Goal: Task Accomplishment & Management: Use online tool/utility

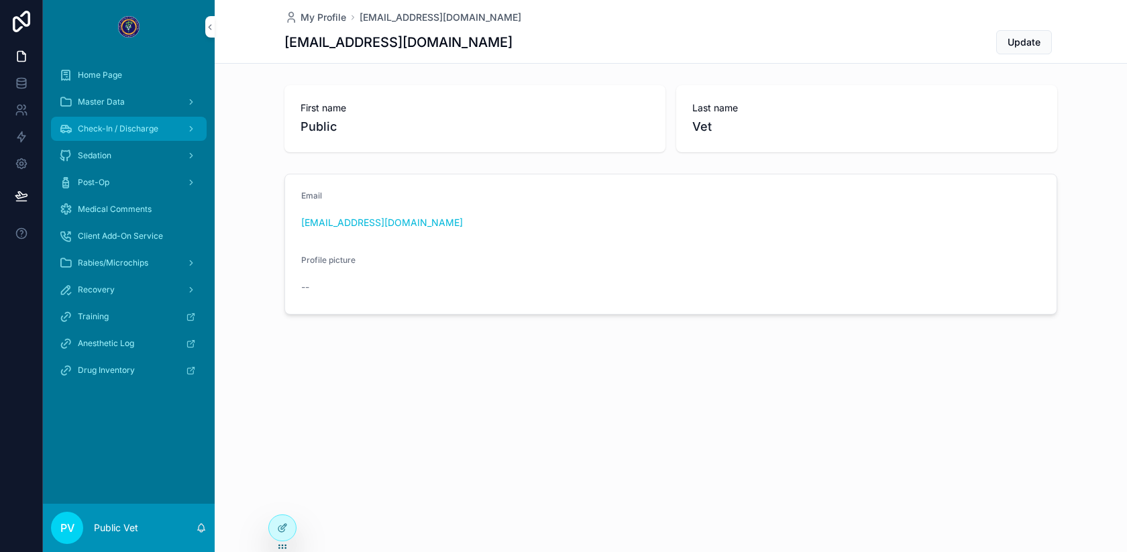
click at [138, 130] on span "Check-In / Discharge" at bounding box center [118, 128] width 80 height 11
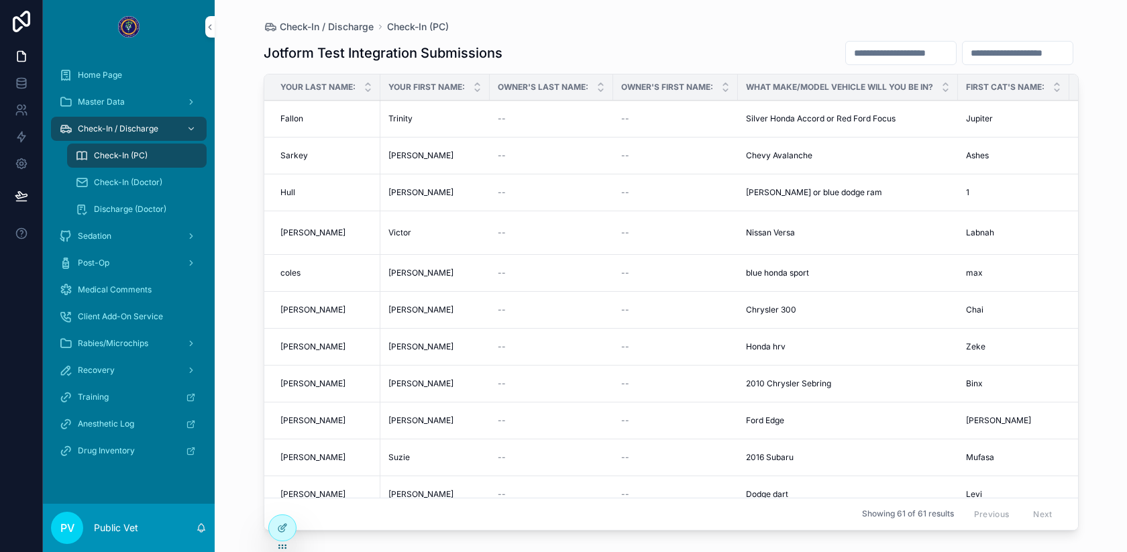
click at [914, 54] on input "scrollable content" at bounding box center [901, 53] width 110 height 19
type input "*****"
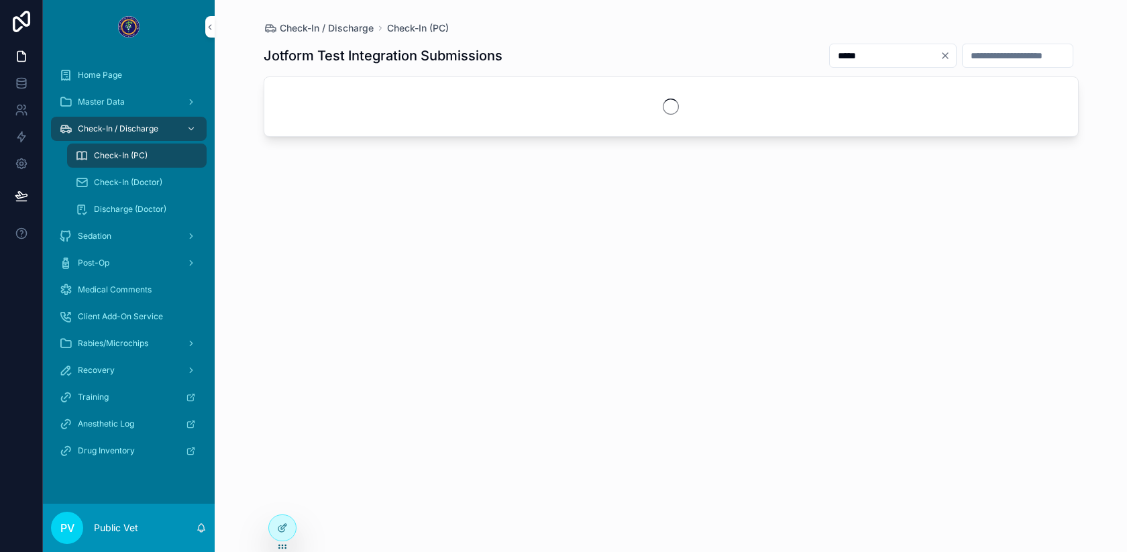
click at [672, 32] on div "Check-In / Discharge Check-In (PC)" at bounding box center [671, 27] width 815 height 13
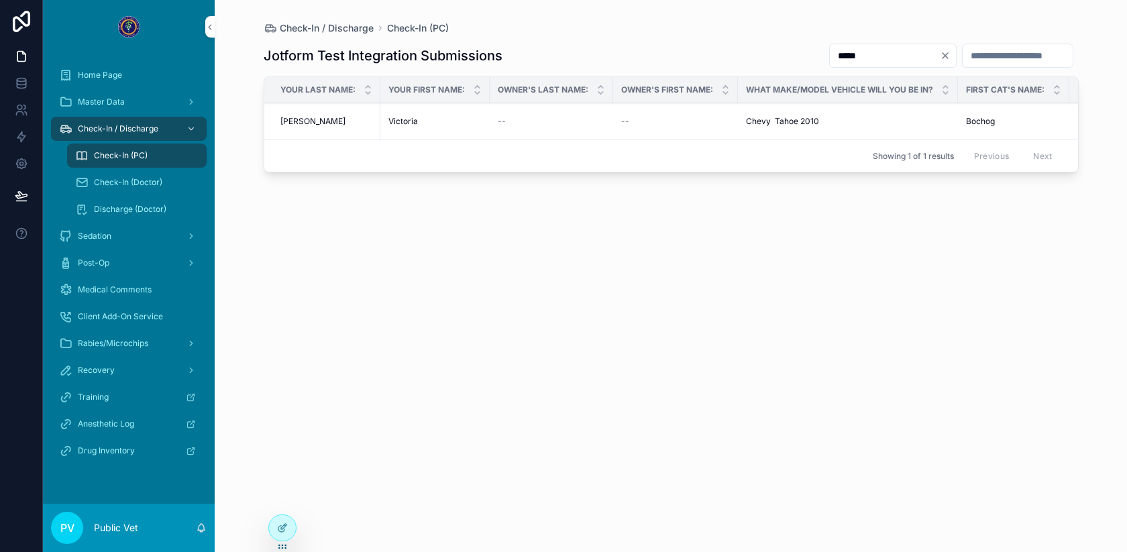
click at [496, 117] on td "--" at bounding box center [551, 121] width 123 height 37
click at [443, 117] on div "[PERSON_NAME] [PERSON_NAME]" at bounding box center [434, 121] width 93 height 11
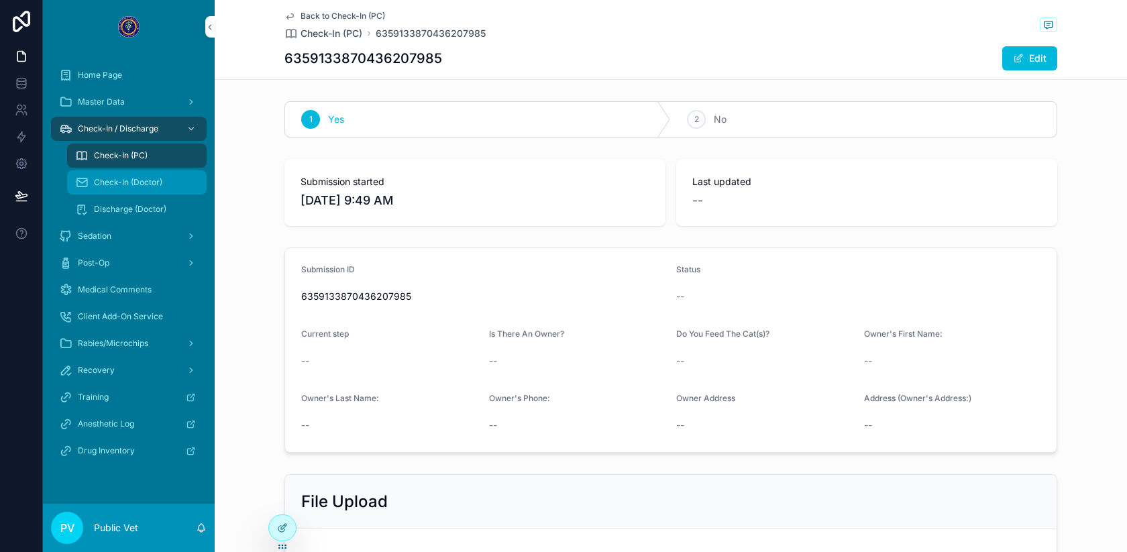
click at [131, 174] on div "Check-In (Doctor)" at bounding box center [136, 182] width 123 height 21
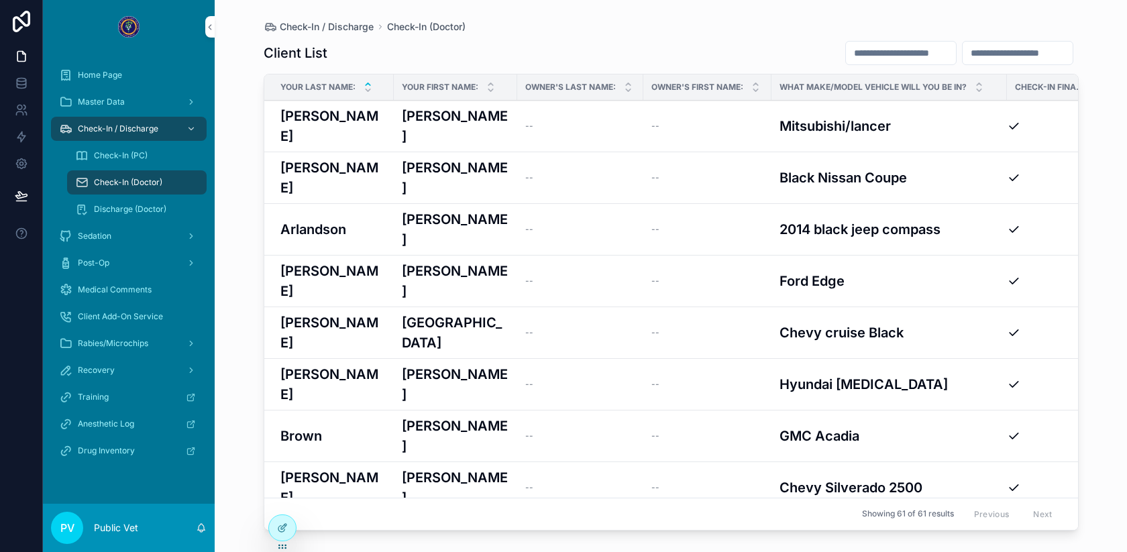
click at [861, 64] on div "scrollable content" at bounding box center [900, 53] width 111 height 24
click at [849, 56] on input "scrollable content" at bounding box center [901, 53] width 110 height 19
type input "*****"
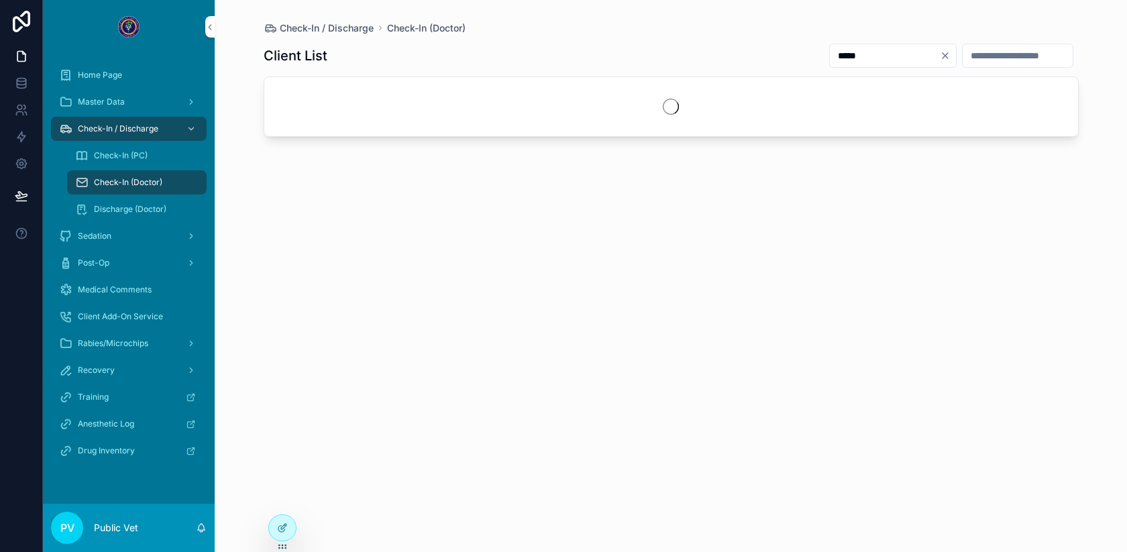
click at [647, 24] on div "Check-In / Discharge Check-In (Doctor)" at bounding box center [671, 27] width 815 height 13
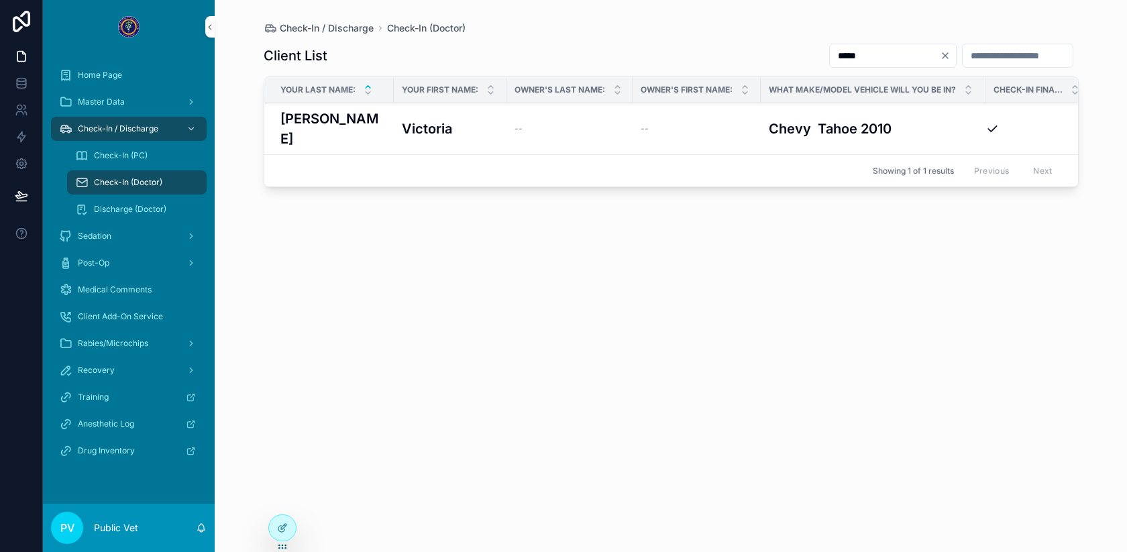
click at [426, 119] on h3 "Victoria" at bounding box center [427, 129] width 50 height 20
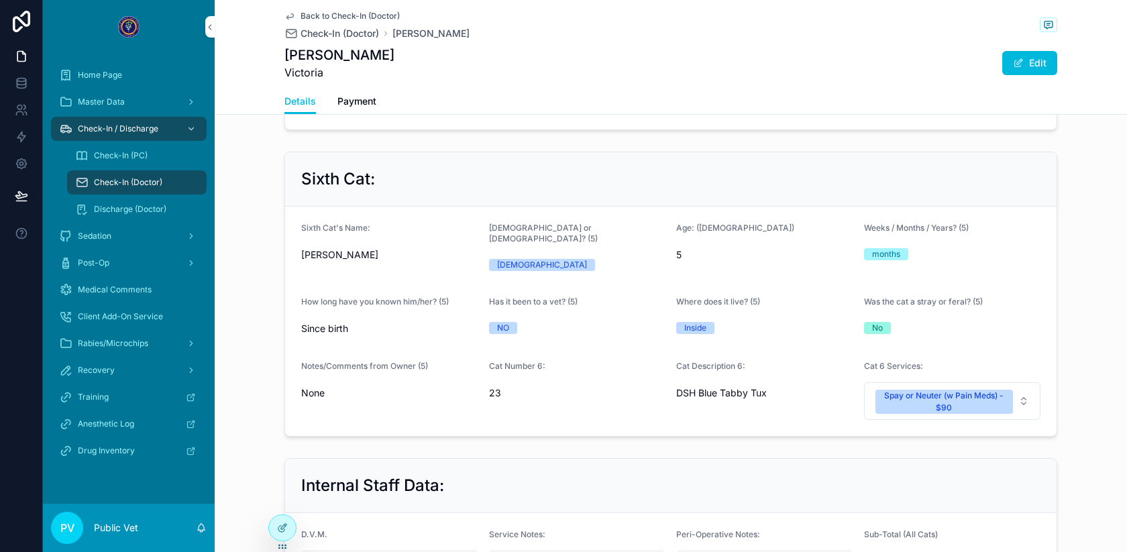
scroll to position [2300, 0]
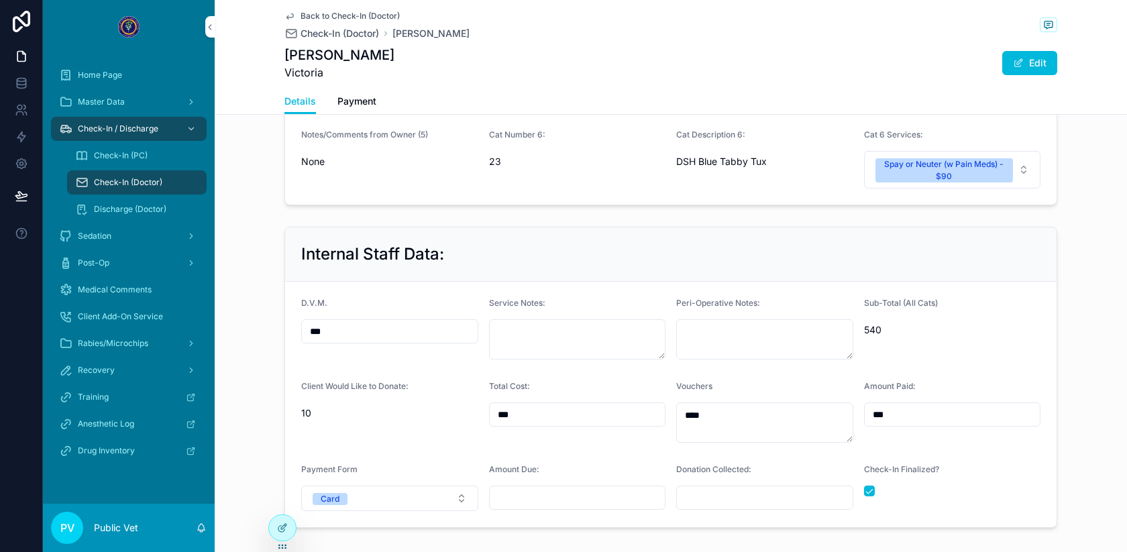
click at [869, 464] on div "Check-In Finalized?" at bounding box center [952, 487] width 177 height 47
click at [869, 486] on button "scrollable content" at bounding box center [869, 491] width 11 height 11
click at [873, 486] on button "scrollable content" at bounding box center [869, 491] width 11 height 11
click at [345, 32] on span "Check-In (Doctor)" at bounding box center [340, 33] width 78 height 13
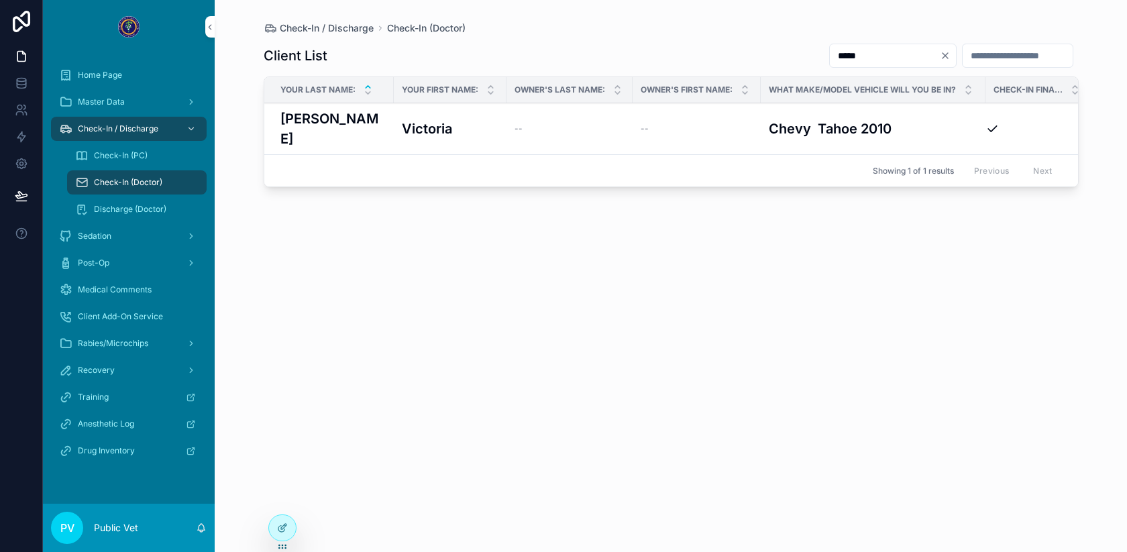
drag, startPoint x: 886, startPoint y: 52, endPoint x: 698, endPoint y: 50, distance: 187.8
click at [698, 51] on div "Client List *****" at bounding box center [671, 55] width 815 height 25
type input "*****"
click at [442, 116] on div "[PERSON_NAME] [PERSON_NAME]" at bounding box center [455, 129] width 107 height 40
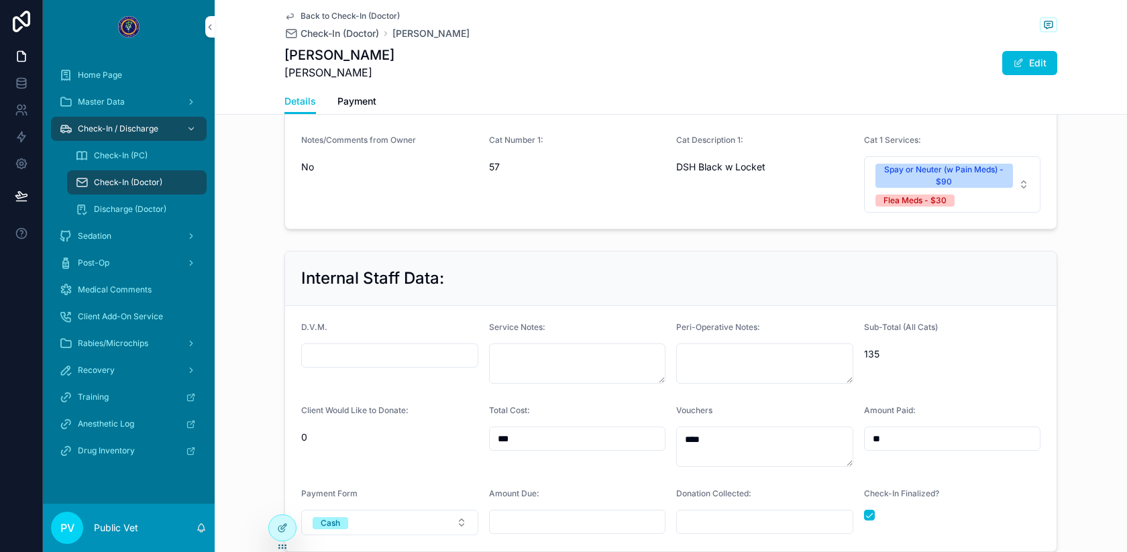
scroll to position [846, 0]
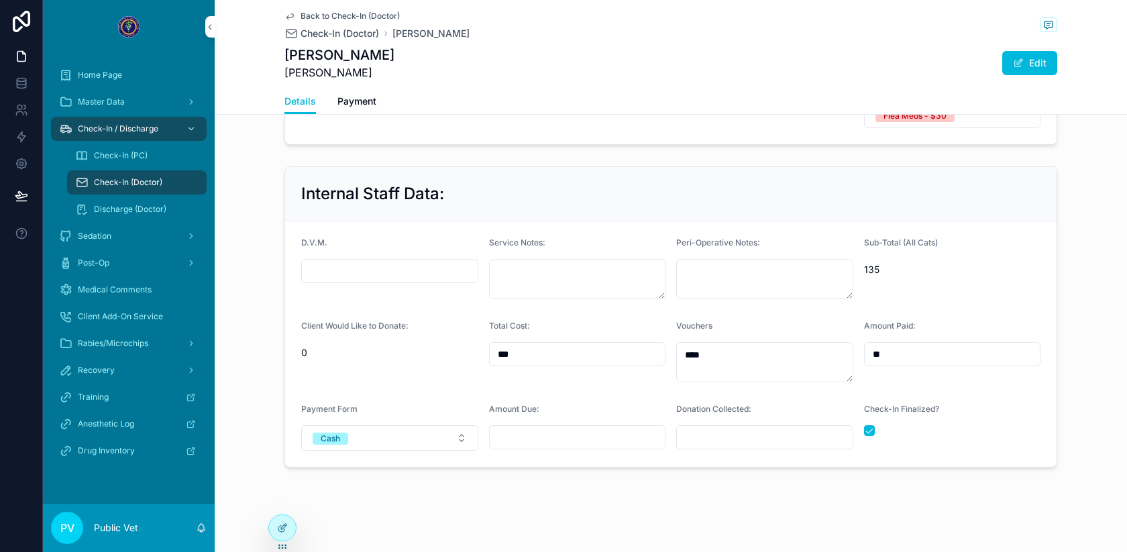
click at [875, 427] on div "scrollable content" at bounding box center [952, 430] width 177 height 11
click at [871, 426] on button "scrollable content" at bounding box center [869, 430] width 11 height 11
click at [873, 425] on button "scrollable content" at bounding box center [869, 430] width 11 height 11
click at [323, 32] on span "Check-In (Doctor)" at bounding box center [340, 33] width 78 height 13
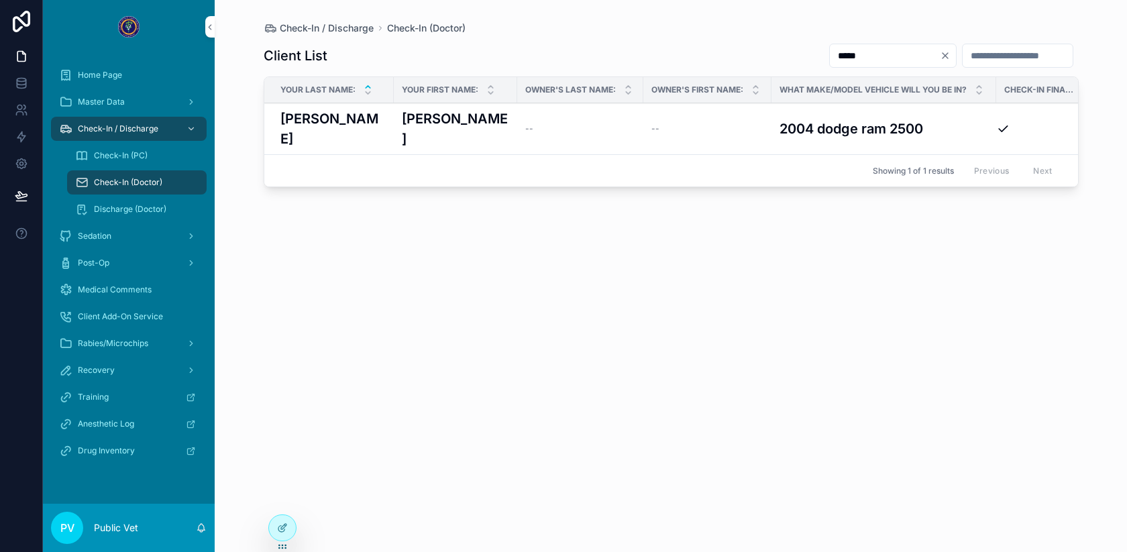
click at [940, 56] on icon "Clear" at bounding box center [945, 55] width 11 height 11
click at [714, 53] on div "Client List *****" at bounding box center [671, 55] width 815 height 25
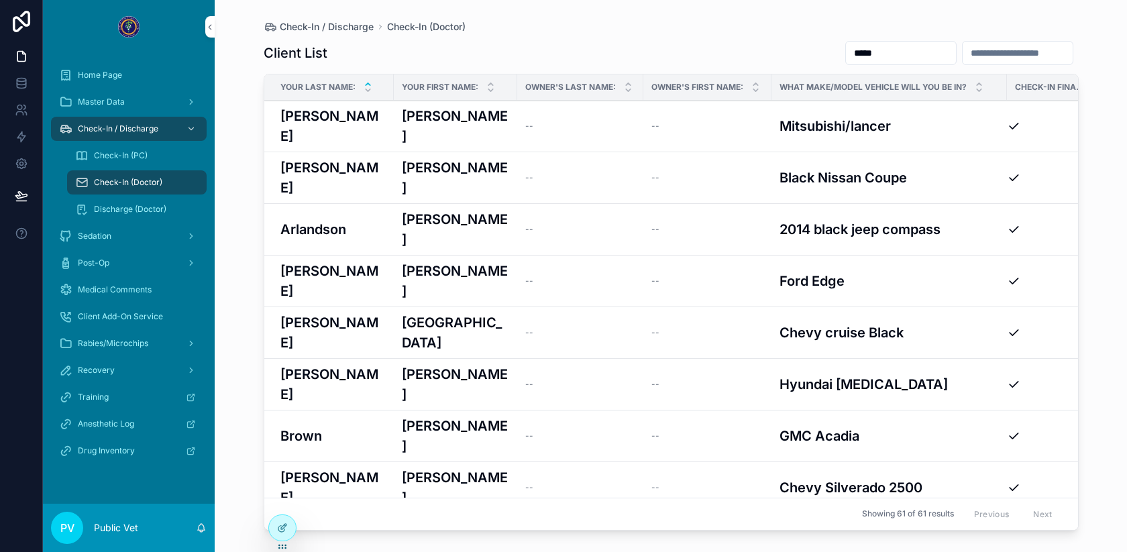
scroll to position [130, 0]
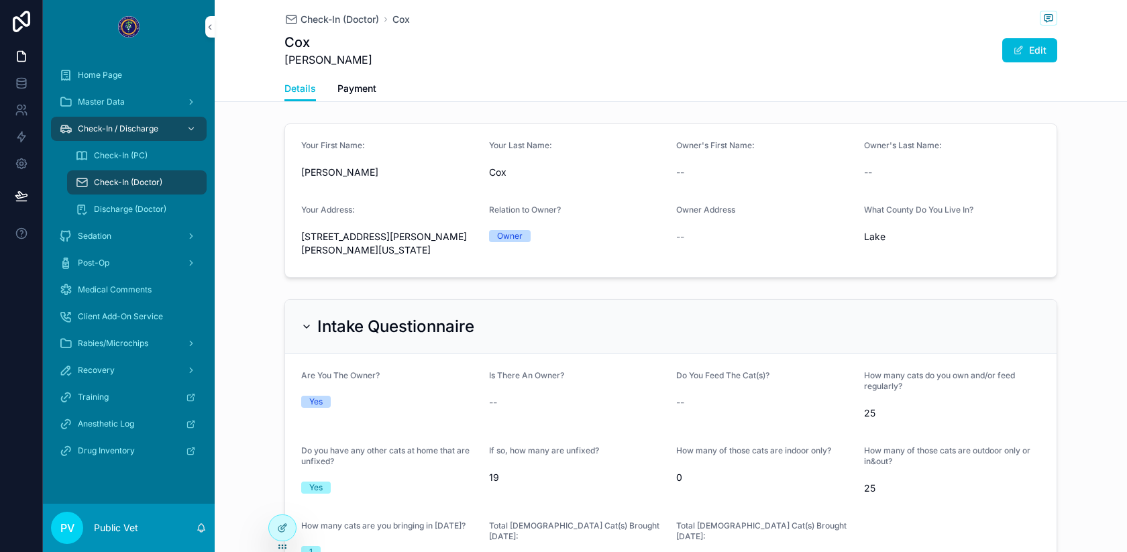
scroll to position [833, 0]
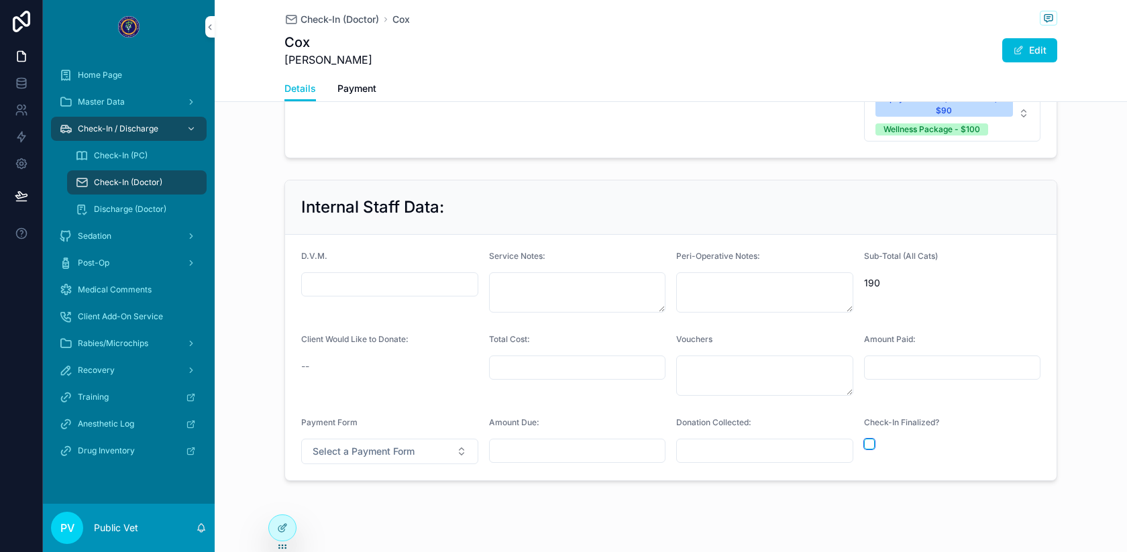
click at [871, 439] on button "scrollable content" at bounding box center [869, 444] width 11 height 11
click at [341, 22] on span "Check-In (Doctor)" at bounding box center [340, 19] width 78 height 13
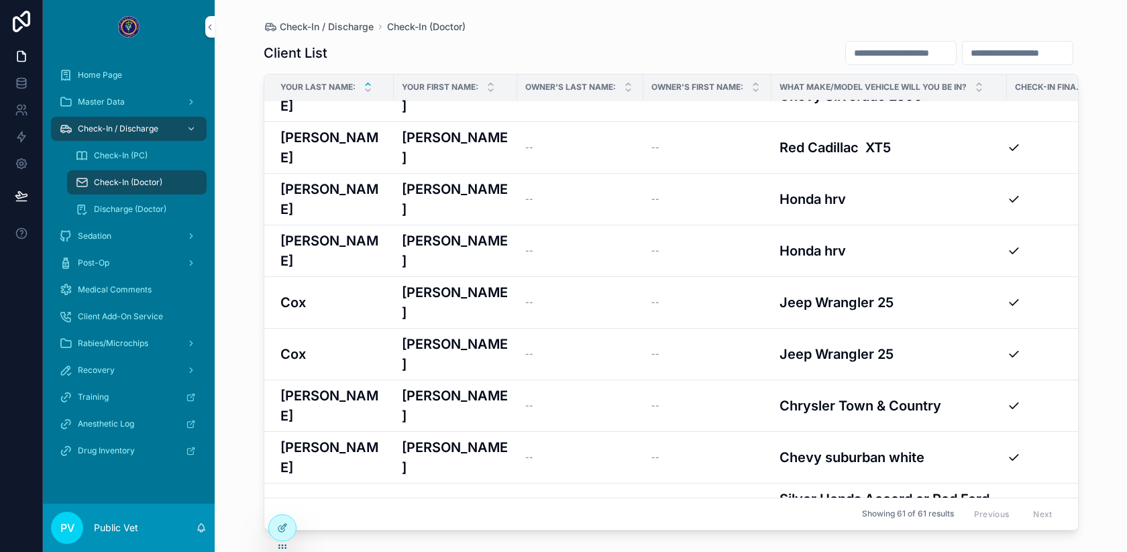
scroll to position [496, 0]
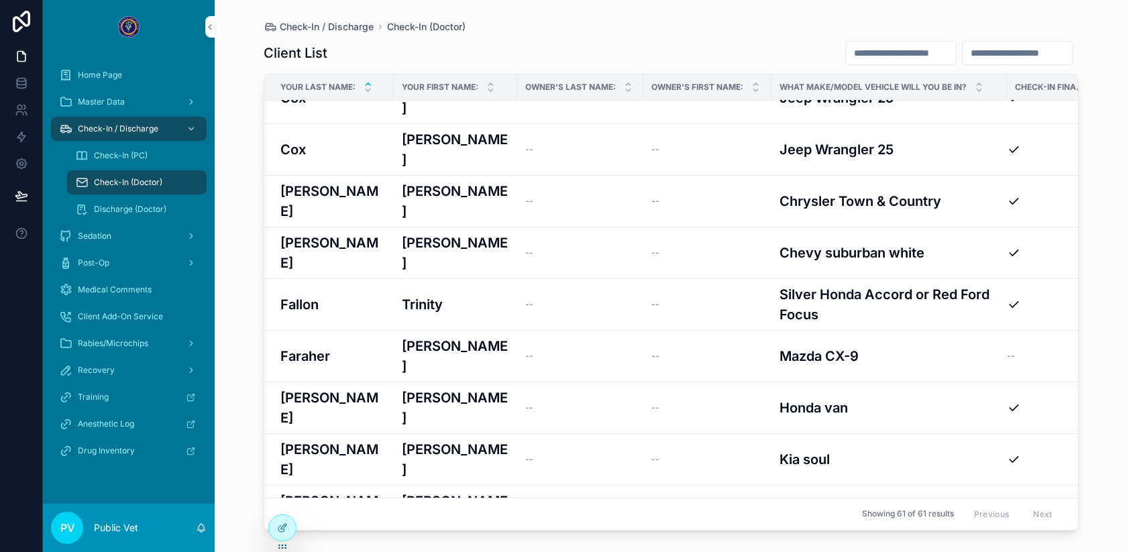
click at [601, 351] on div "--" at bounding box center [580, 356] width 110 height 11
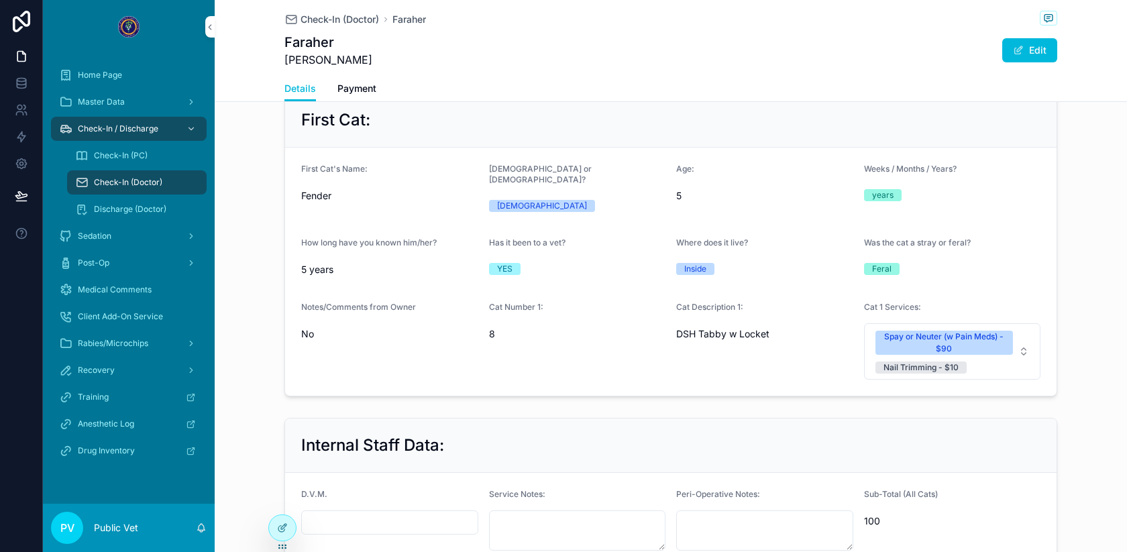
scroll to position [820, 0]
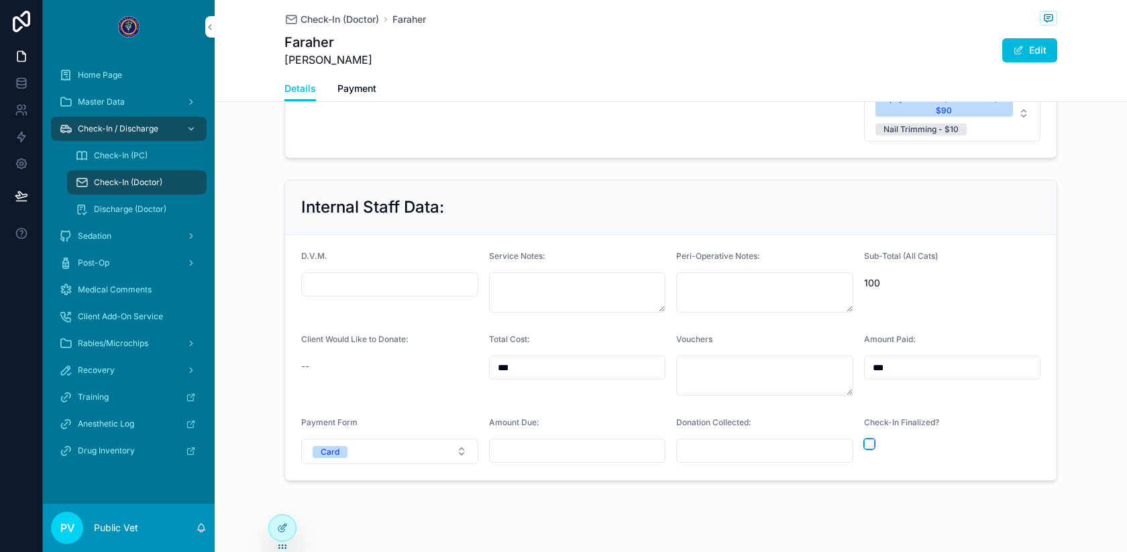
click at [871, 439] on button "scrollable content" at bounding box center [869, 444] width 11 height 11
click at [321, 21] on span "Check-In (Doctor)" at bounding box center [340, 19] width 78 height 13
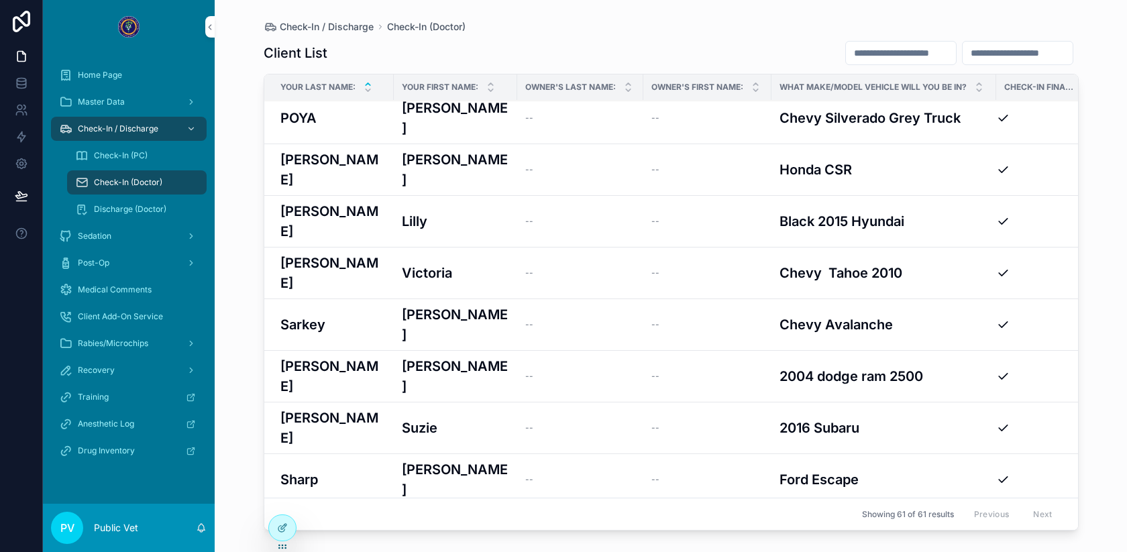
scroll to position [1546, 0]
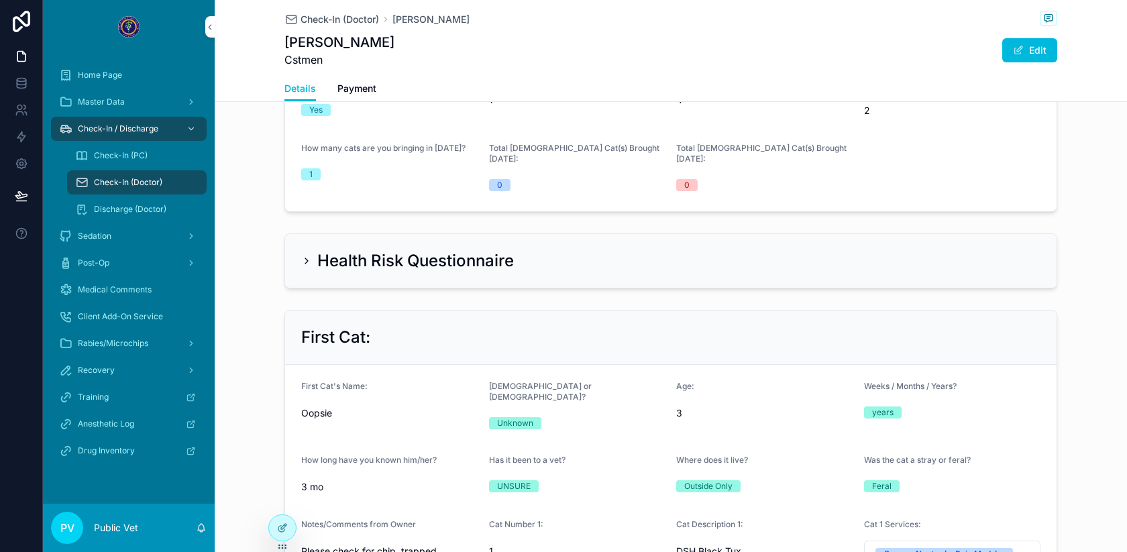
scroll to position [825, 0]
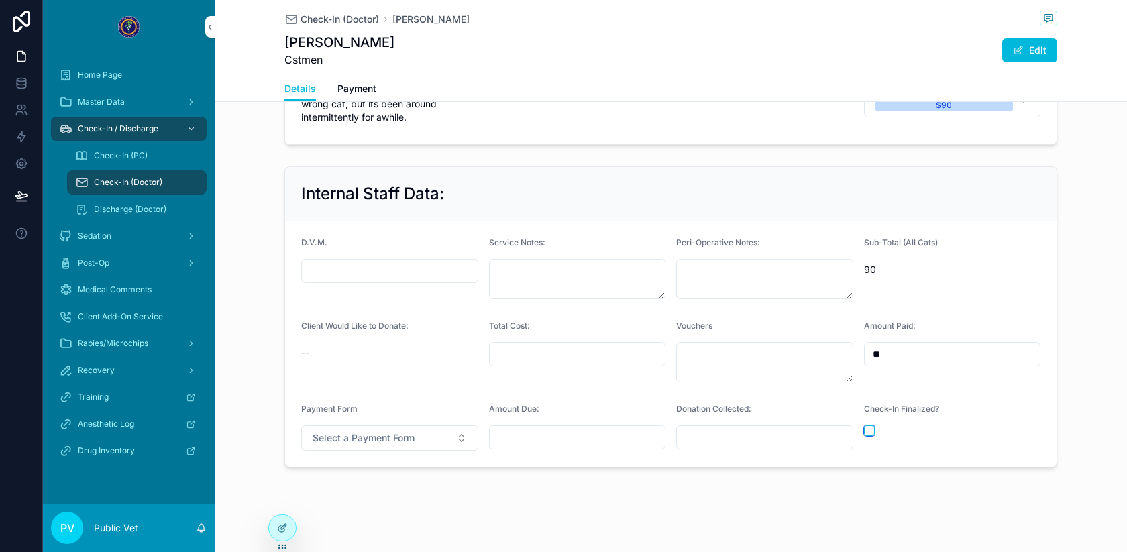
click at [870, 425] on button "scrollable content" at bounding box center [869, 430] width 11 height 11
click at [323, 19] on span "Check-In (Doctor)" at bounding box center [340, 19] width 78 height 13
